Goal: Task Accomplishment & Management: Manage account settings

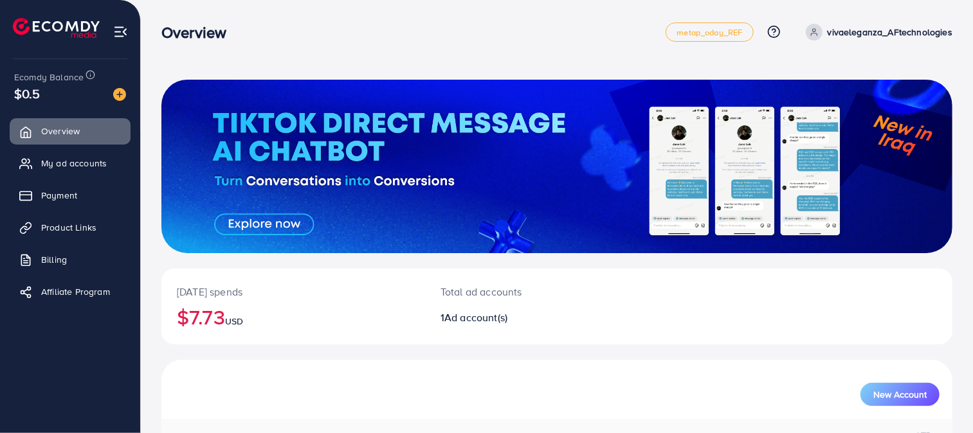
scroll to position [124, 0]
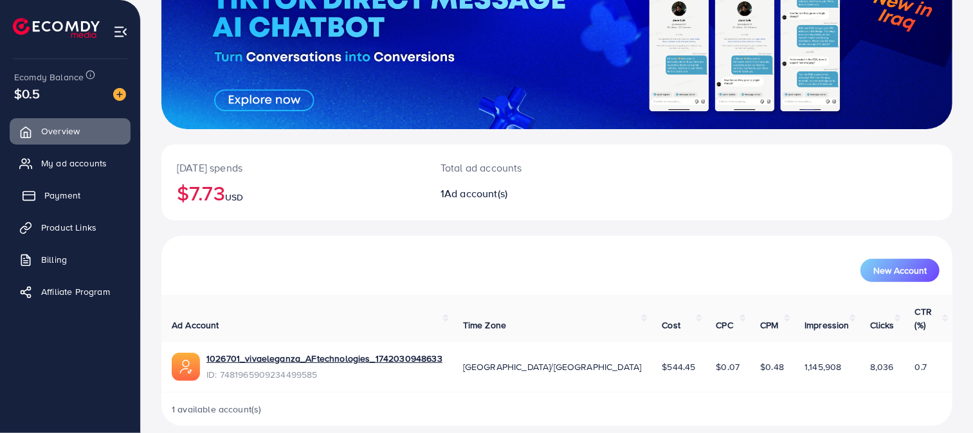
click at [66, 194] on span "Payment" at bounding box center [62, 195] width 36 height 13
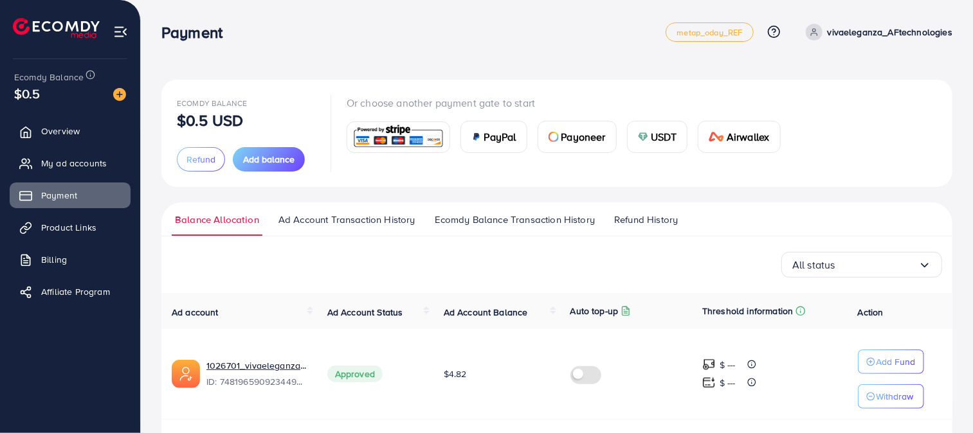
scroll to position [41, 0]
